Goal: Task Accomplishment & Management: Complete application form

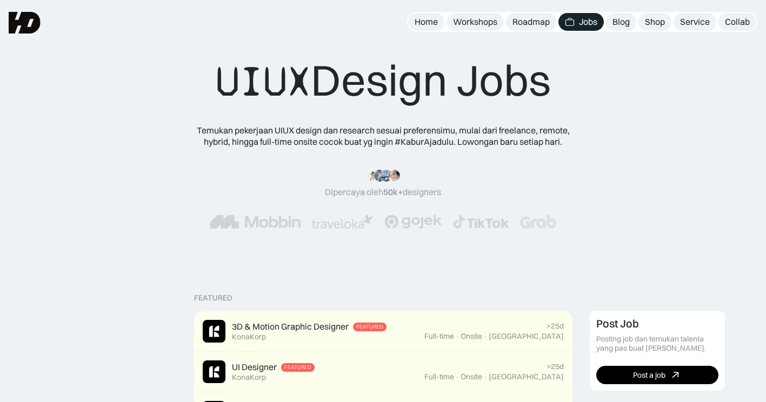
scroll to position [382, 0]
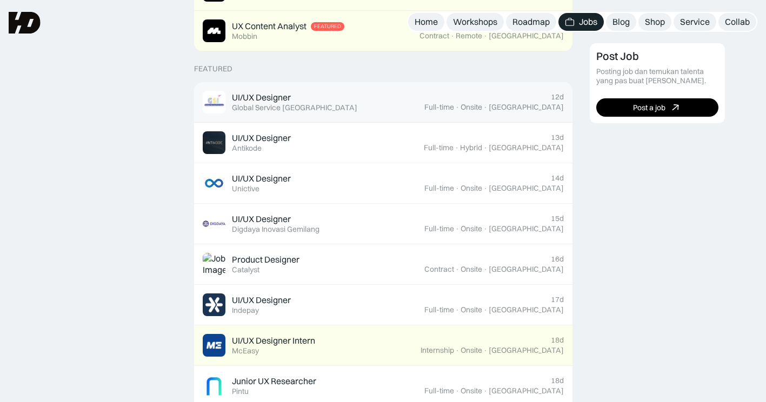
drag, startPoint x: 0, startPoint y: 0, endPoint x: 253, endPoint y: 99, distance: 271.3
click at [253, 99] on div "UI/UX Designer" at bounding box center [261, 97] width 59 height 11
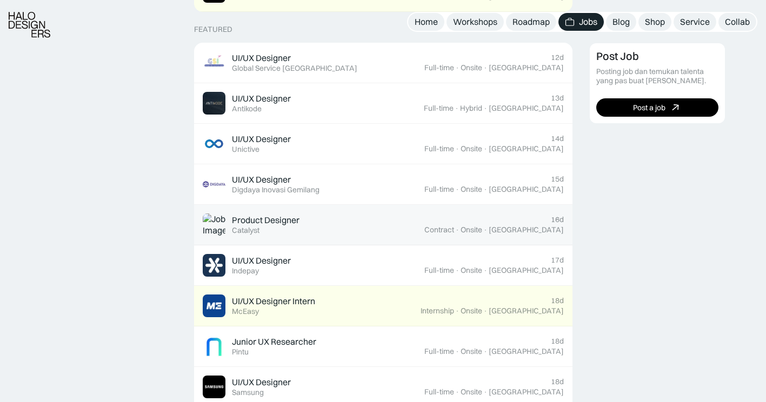
scroll to position [422, 0]
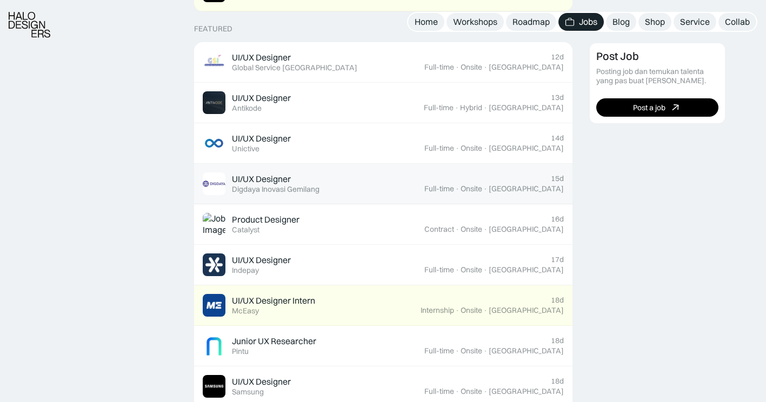
click at [264, 180] on div "UI/UX Designer" at bounding box center [261, 179] width 59 height 11
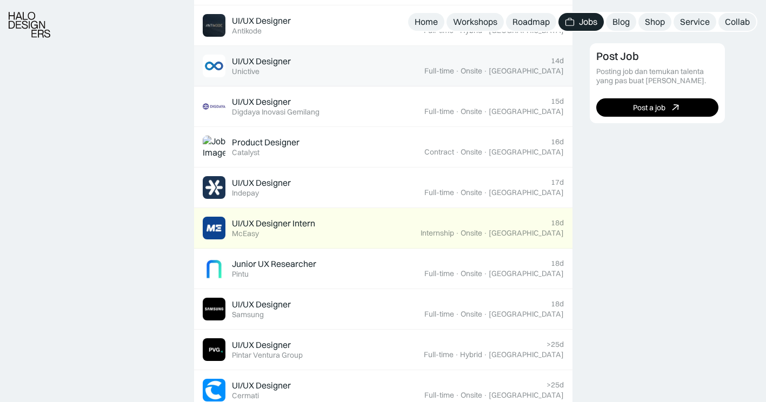
scroll to position [500, 0]
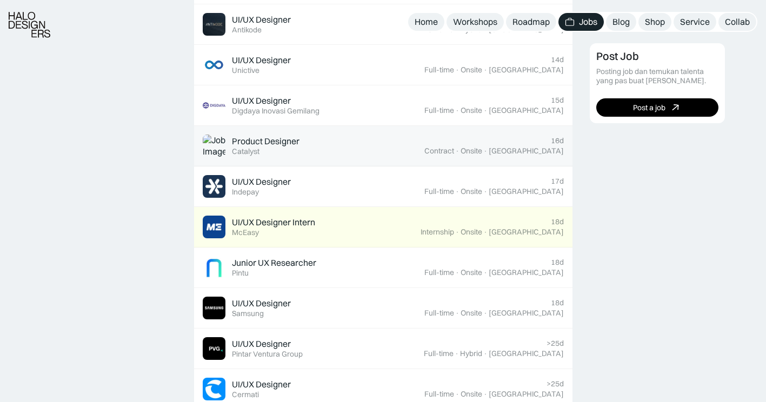
click at [257, 151] on div "Catalyst" at bounding box center [246, 151] width 28 height 9
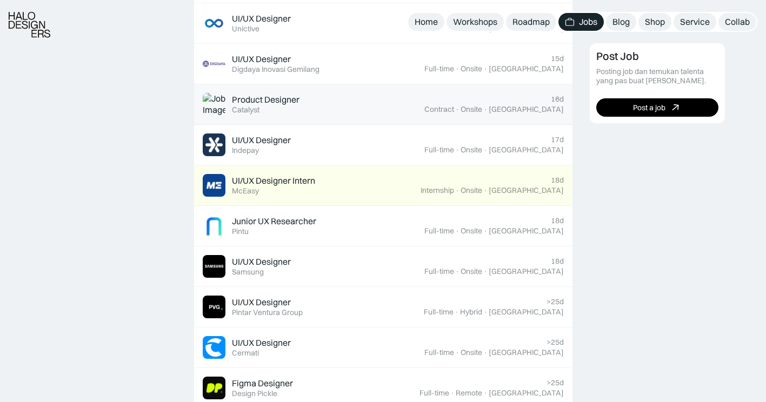
scroll to position [543, 0]
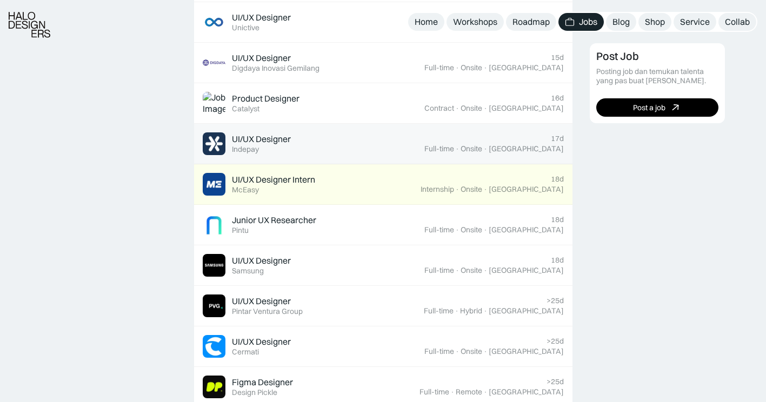
click at [267, 149] on div "UI/UX Designer Featured Indepay" at bounding box center [261, 144] width 59 height 21
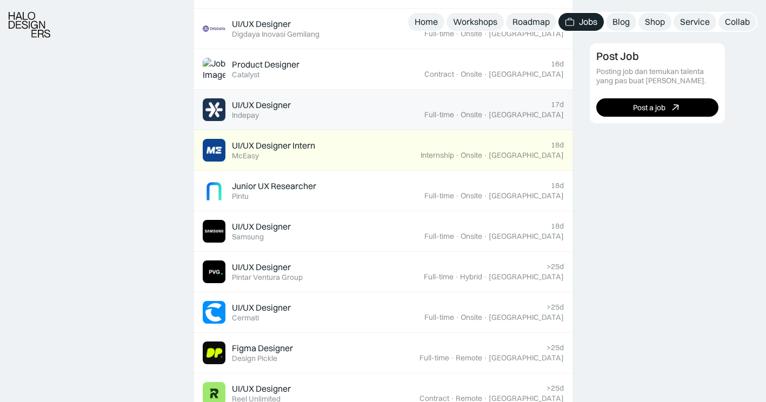
scroll to position [581, 0]
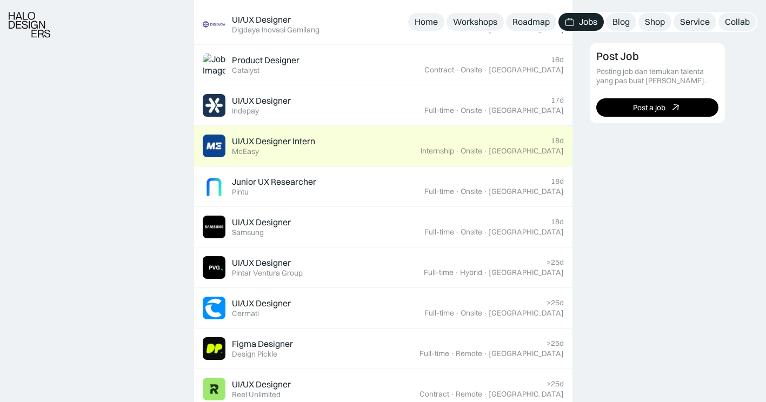
click at [277, 156] on div "UI/UX Designer Intern Featured McEasy" at bounding box center [273, 146] width 83 height 21
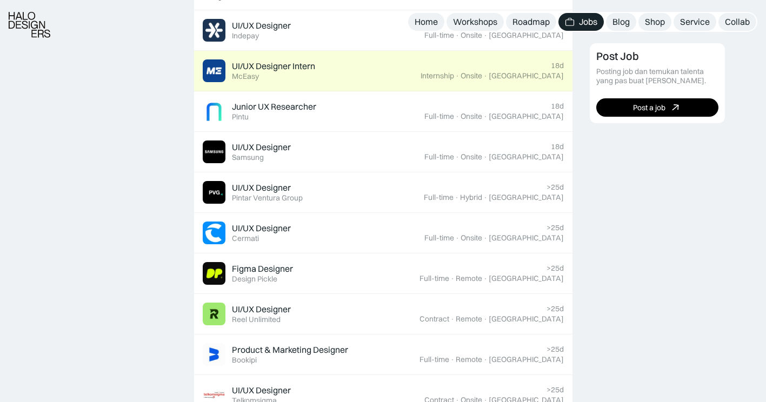
scroll to position [657, 0]
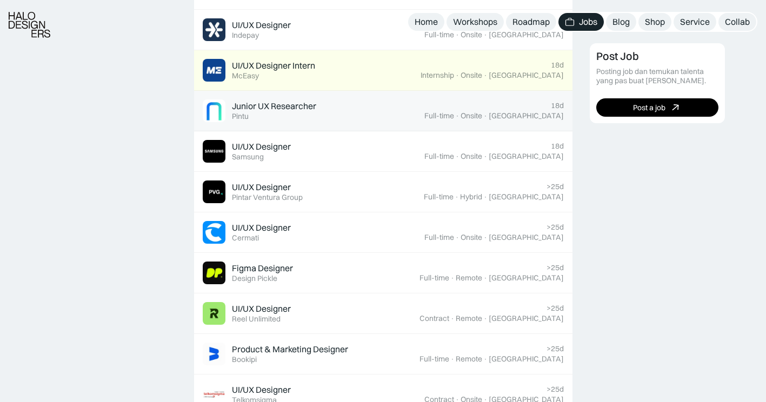
click at [308, 116] on div "Junior UX Researcher Featured Pintu" at bounding box center [274, 111] width 84 height 21
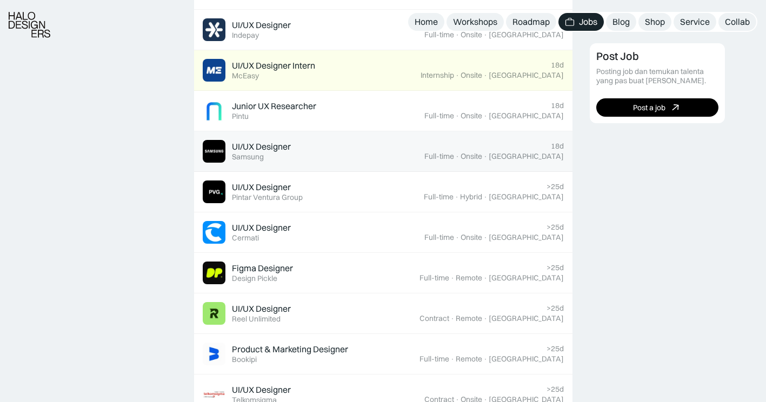
click at [312, 154] on div "UI/UX Designer Featured Samsung" at bounding box center [314, 151] width 222 height 23
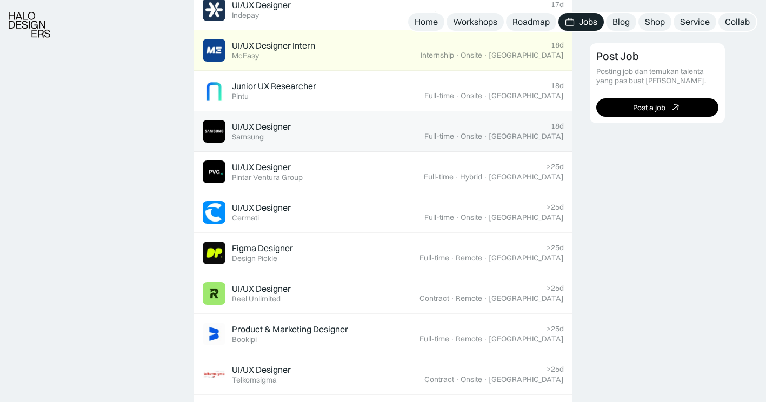
scroll to position [678, 0]
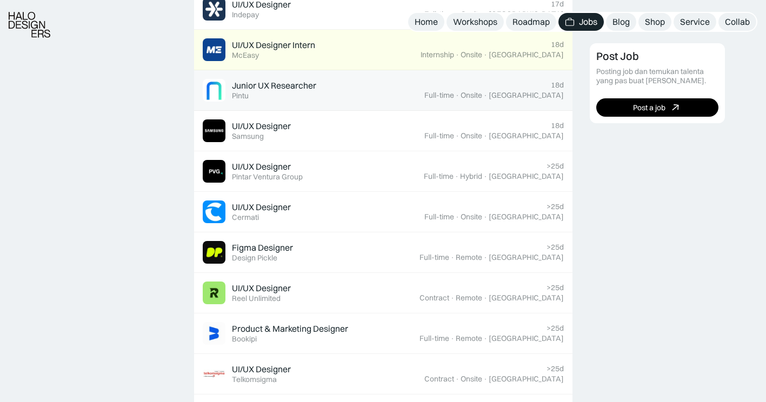
click at [274, 92] on div "Junior UX Researcher Featured Pintu" at bounding box center [274, 90] width 84 height 21
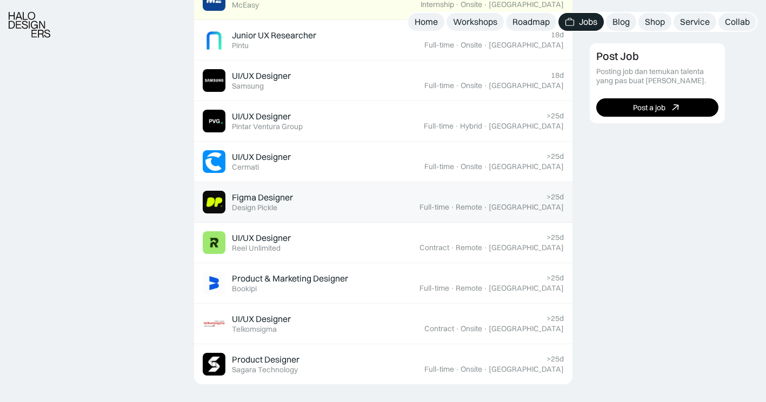
scroll to position [729, 0]
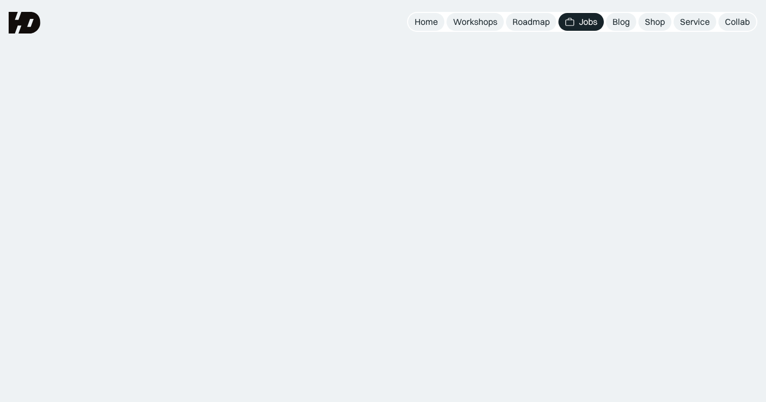
click at [253, 107] on div "UI/UX Designer" at bounding box center [276, 115] width 91 height 16
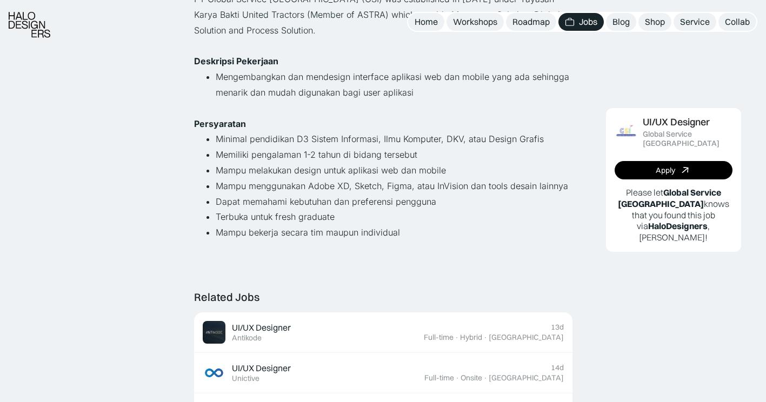
scroll to position [160, 0]
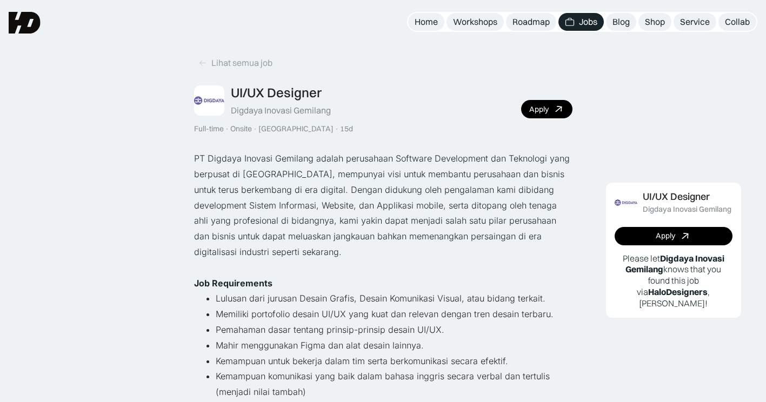
drag, startPoint x: 0, startPoint y: 0, endPoint x: 215, endPoint y: 178, distance: 279.2
click at [215, 178] on p "PT Digdaya Inovasi Gemilang adalah perusahaan Software Development dan Teknolog…" at bounding box center [383, 205] width 379 height 109
click at [550, 117] on link "Apply" at bounding box center [546, 109] width 51 height 18
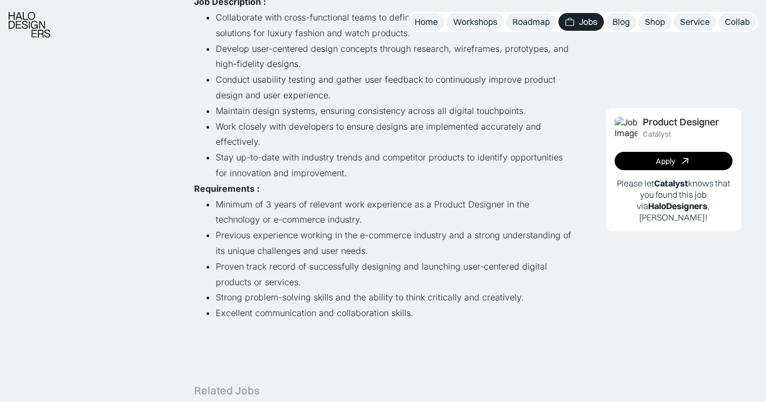
scroll to position [236, 0]
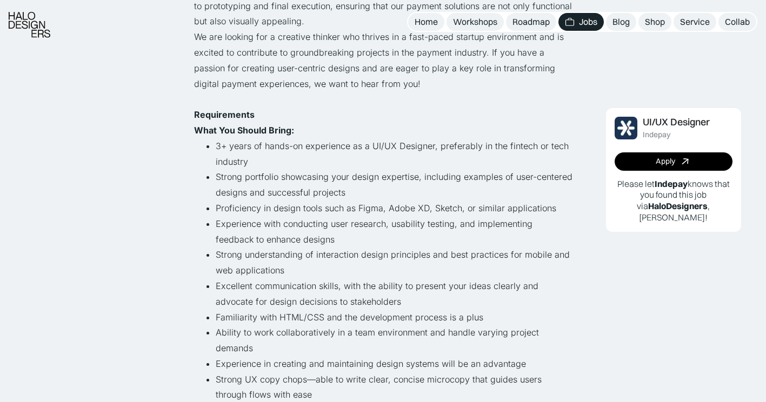
scroll to position [278, 0]
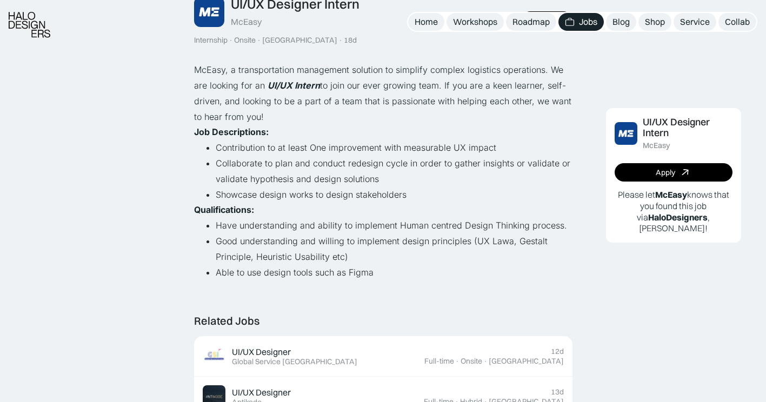
scroll to position [89, 0]
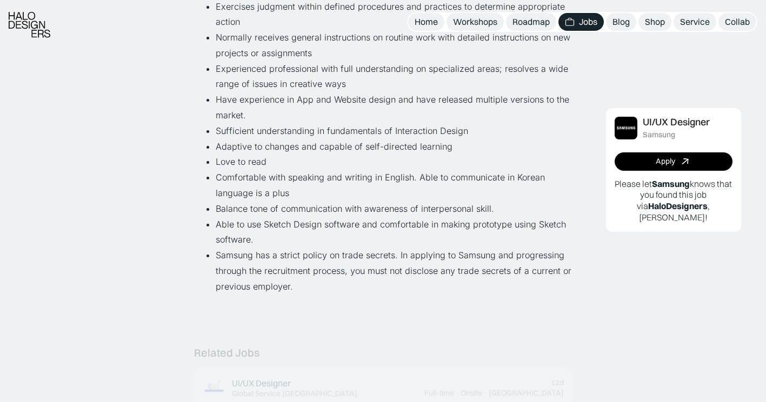
scroll to position [589, 0]
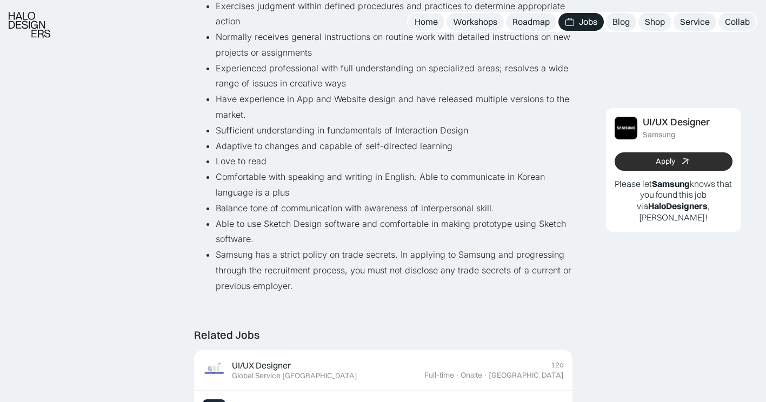
click at [629, 169] on link "Apply" at bounding box center [674, 162] width 118 height 18
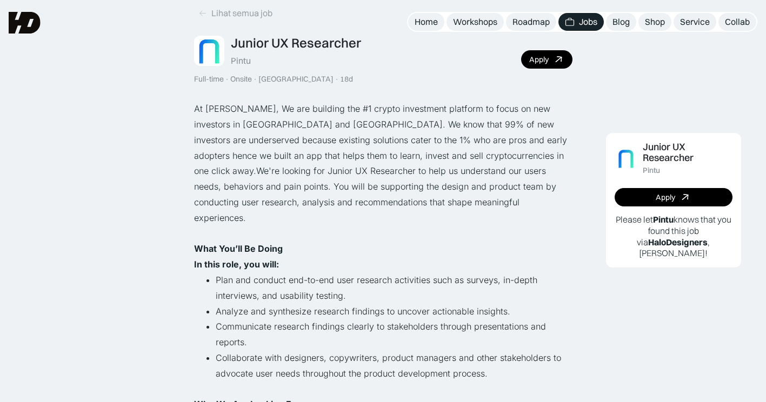
scroll to position [49, 0]
